Goal: Check status: Check status

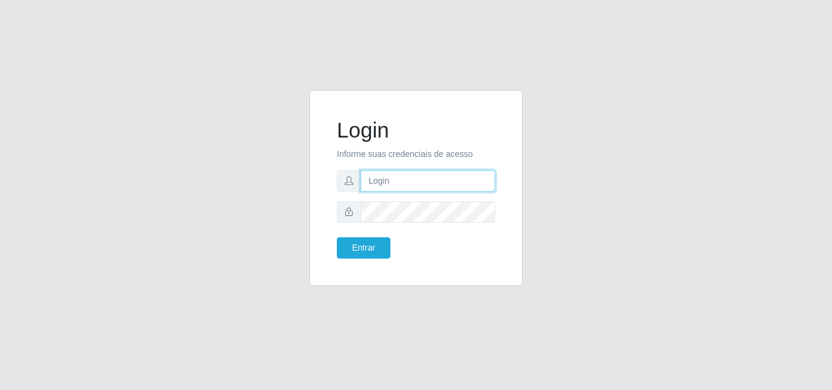
click at [383, 184] on input "text" at bounding box center [428, 181] width 135 height 21
type input "vitoria@saullus"
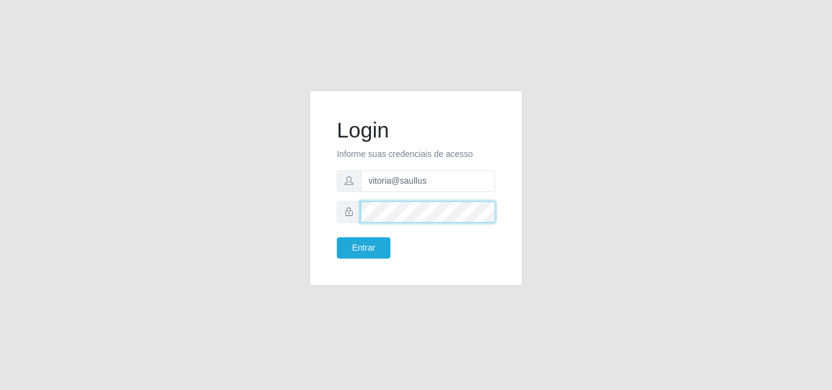
click at [337, 238] on button "Entrar" at bounding box center [364, 248] width 54 height 21
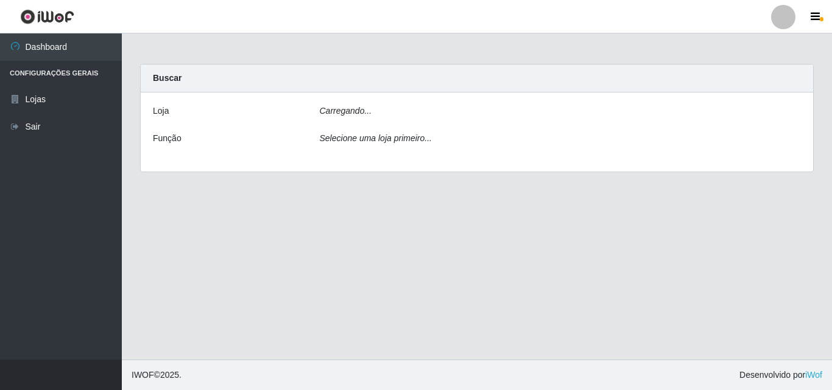
click at [354, 256] on main "Carregando... Buscar [PERSON_NAME]... Função Selecione uma loja primeiro..." at bounding box center [477, 196] width 710 height 326
click at [381, 99] on div "Loja [Selecione...] Saullus Supermercados Função Selecione uma loja primeiro..." at bounding box center [477, 134] width 672 height 83
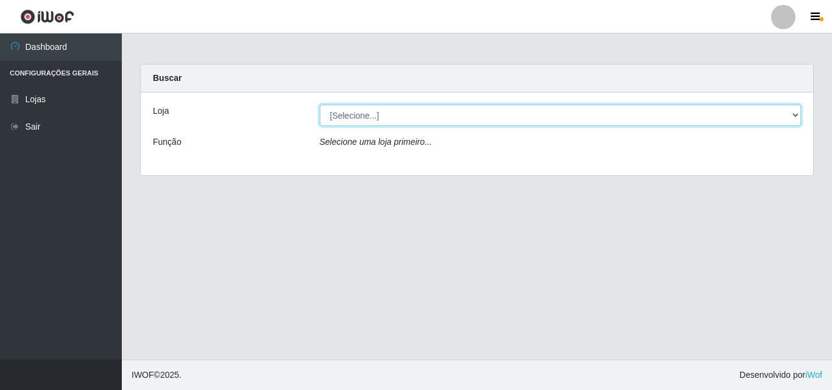
click at [382, 110] on select "[Selecione...] Saullus Supermercados" at bounding box center [561, 115] width 482 height 21
select select "423"
click at [320, 105] on select "[Selecione...] Saullus Supermercados" at bounding box center [561, 115] width 482 height 21
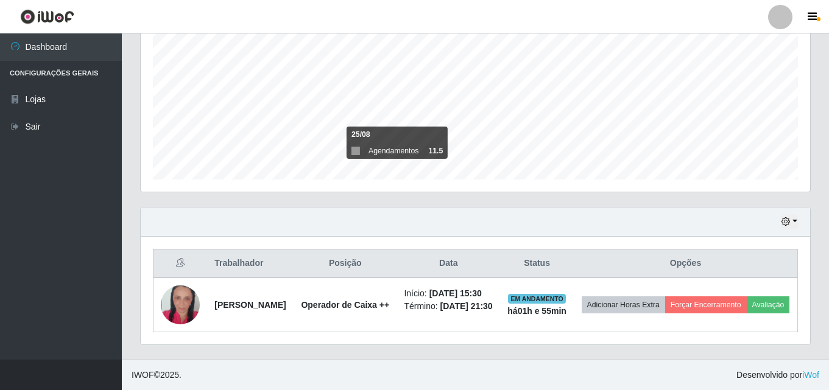
scroll to position [265, 0]
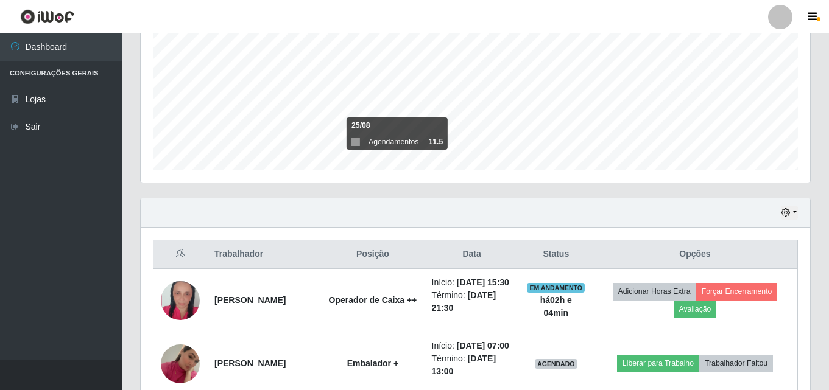
click at [780, 216] on div "Hoje 1 dia 3 dias 1 Semana Não encerrados" at bounding box center [475, 213] width 669 height 29
click at [792, 213] on button "button" at bounding box center [789, 213] width 17 height 14
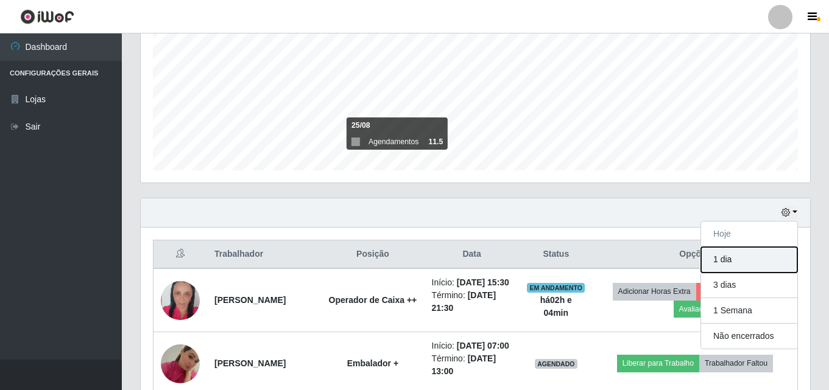
click at [749, 251] on button "1 dia" at bounding box center [749, 260] width 96 height 26
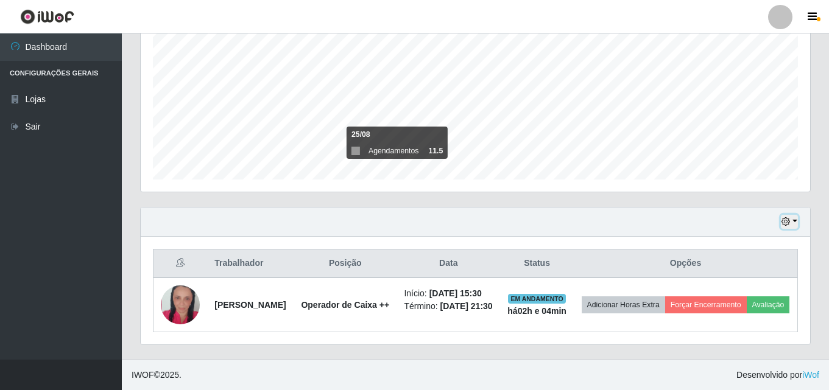
click at [788, 217] on icon "button" at bounding box center [785, 221] width 9 height 9
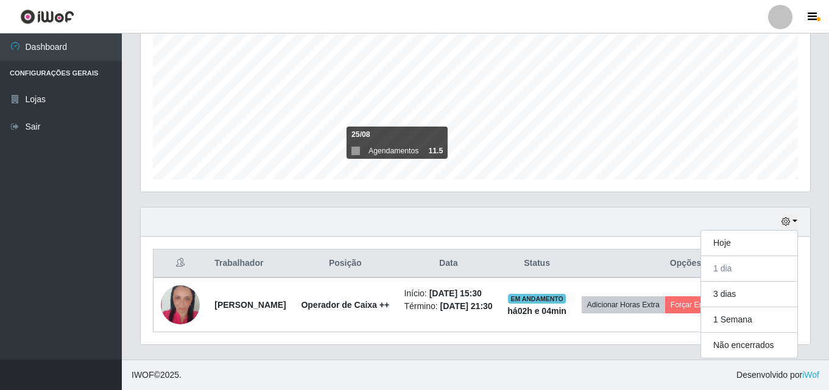
click at [581, 237] on div "Trabalhador Posição Data Status Opções [PERSON_NAME] Operador de Caixa ++ Iníci…" at bounding box center [475, 291] width 669 height 108
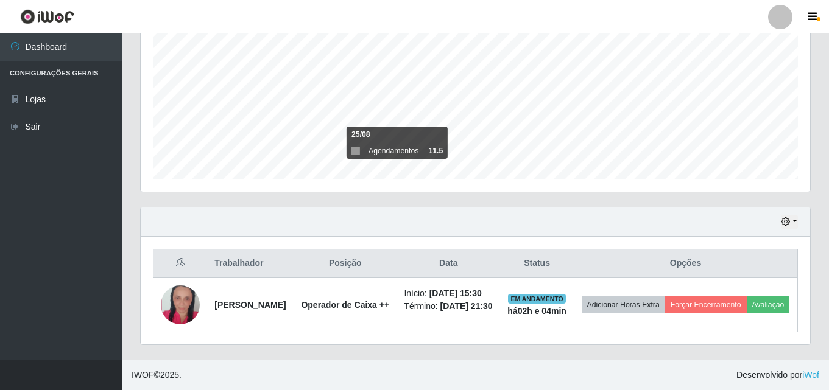
click at [780, 211] on div "Hoje 1 dia 3 dias 1 Semana Não encerrados" at bounding box center [475, 222] width 669 height 29
click at [786, 217] on icon "button" at bounding box center [785, 221] width 9 height 9
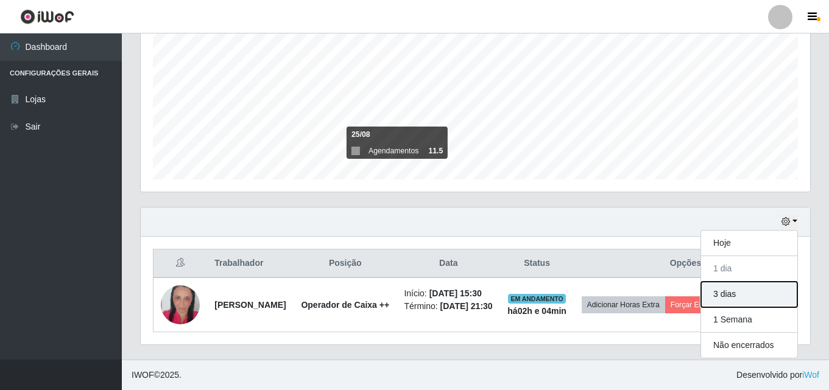
click at [741, 291] on button "3 dias" at bounding box center [749, 295] width 96 height 26
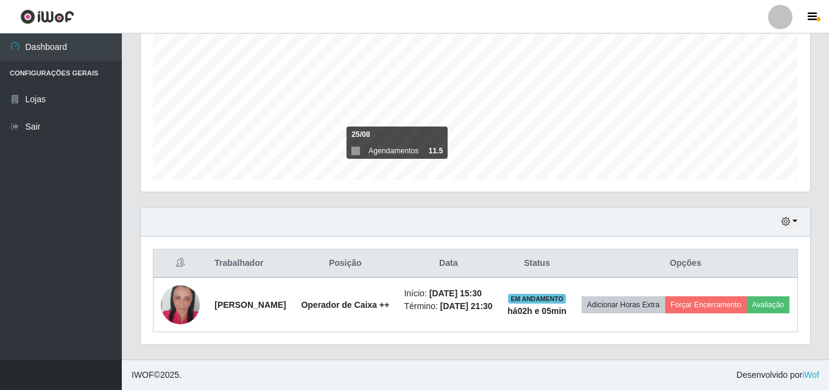
click at [779, 219] on div "Hoje 1 dia 3 dias 1 Semana Não encerrados" at bounding box center [475, 222] width 669 height 29
click at [783, 217] on icon "button" at bounding box center [785, 221] width 9 height 9
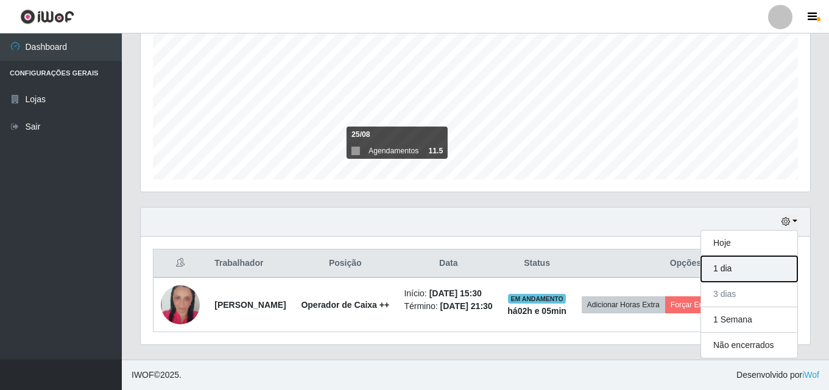
click at [736, 261] on button "1 dia" at bounding box center [749, 269] width 96 height 26
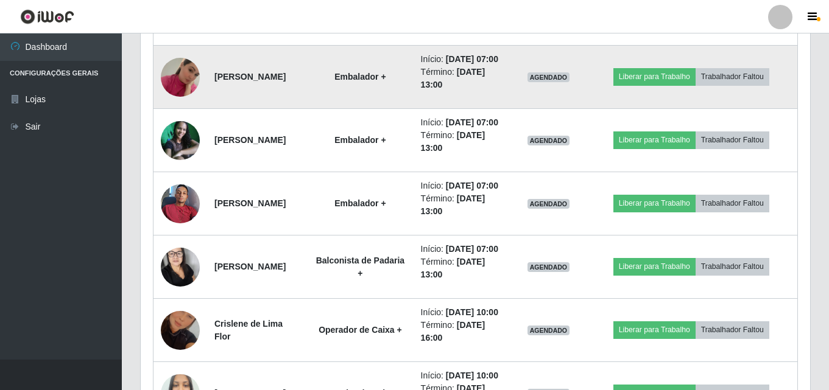
scroll to position [491, 0]
